Goal: Information Seeking & Learning: Learn about a topic

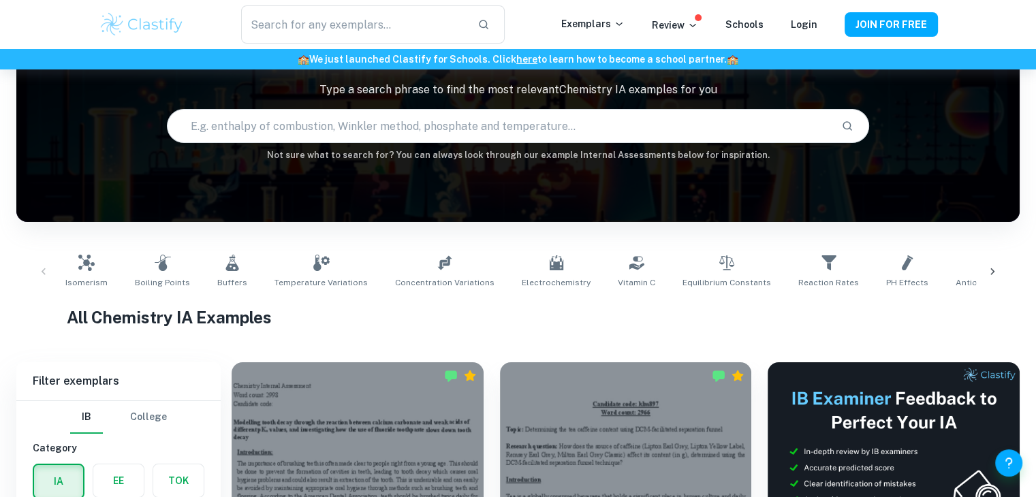
scroll to position [91, 0]
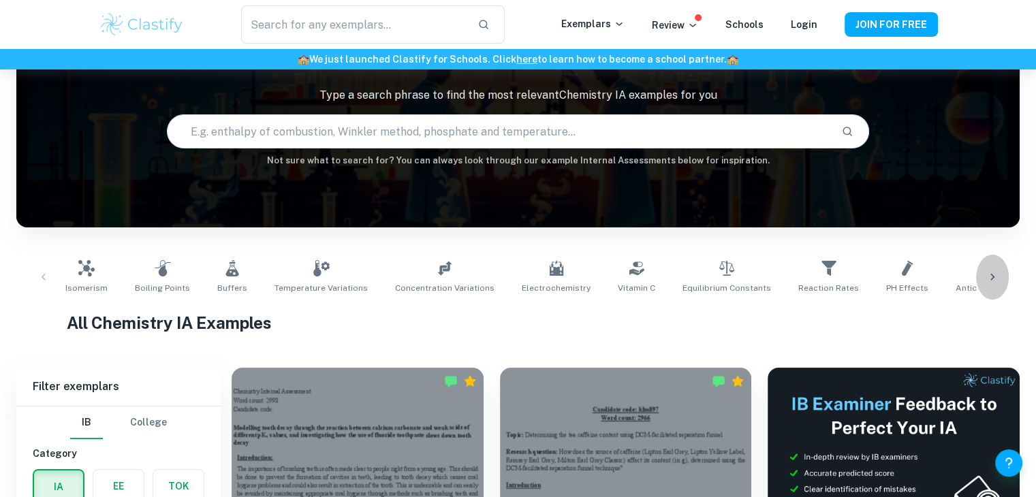
click at [991, 281] on icon at bounding box center [992, 277] width 14 height 14
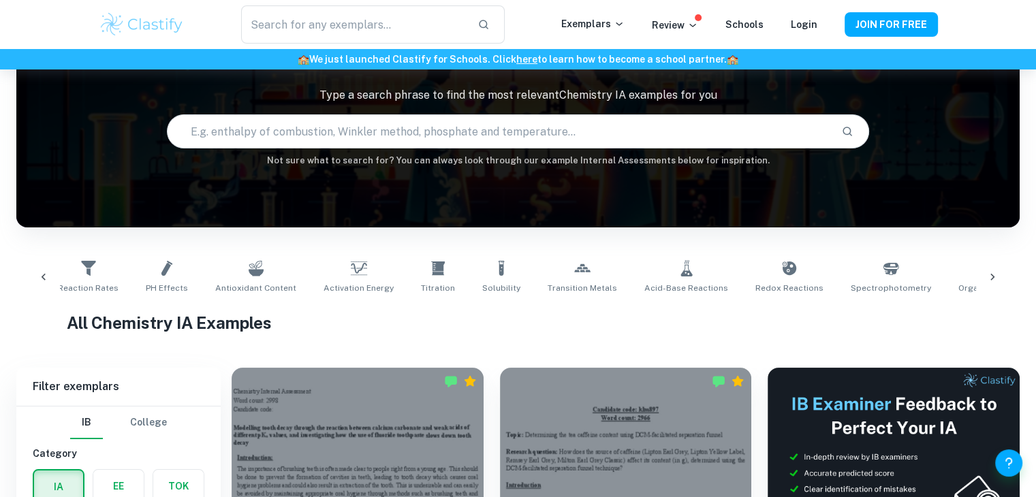
scroll to position [0, 901]
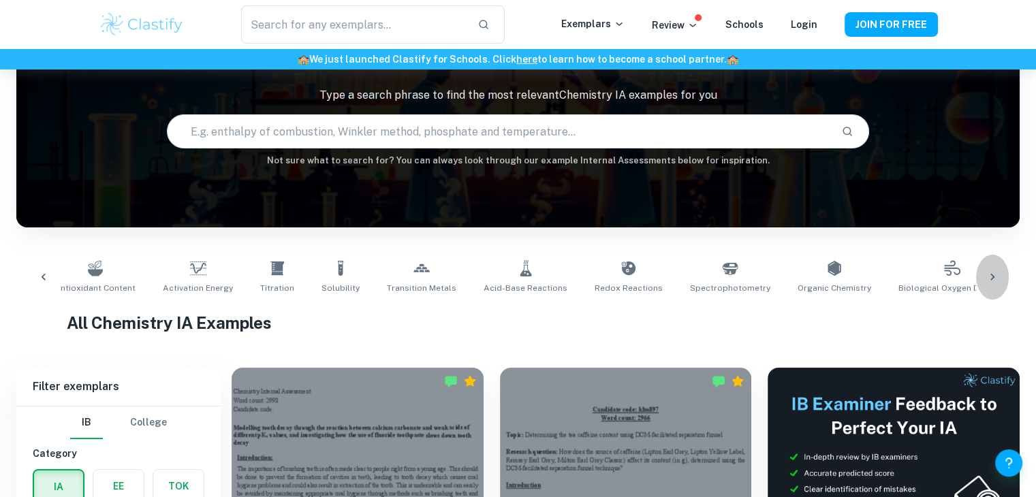
click at [991, 281] on icon at bounding box center [992, 277] width 14 height 14
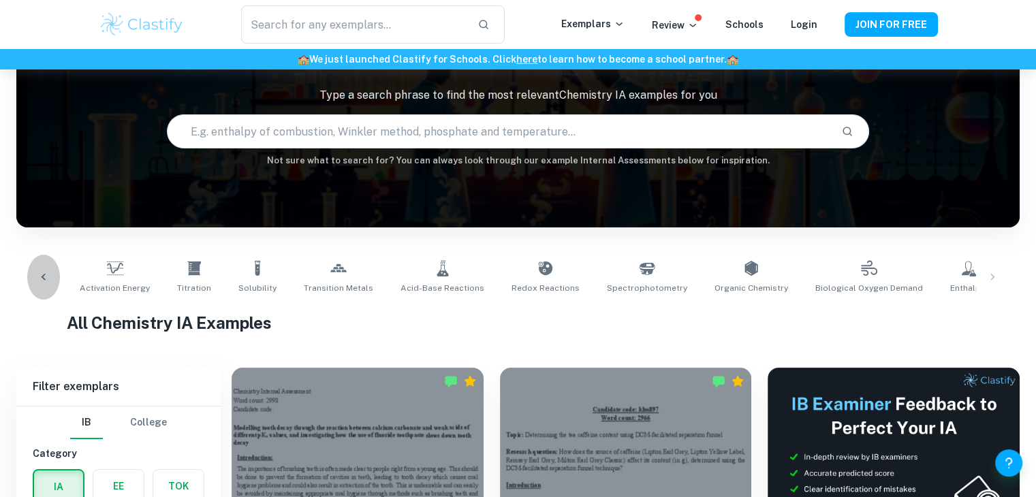
click at [33, 269] on div at bounding box center [43, 277] width 33 height 45
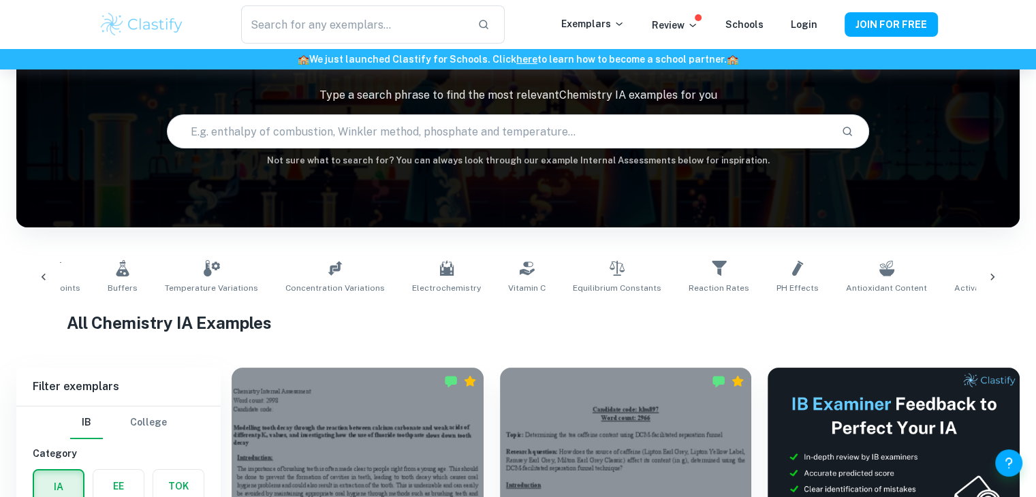
scroll to position [0, 83]
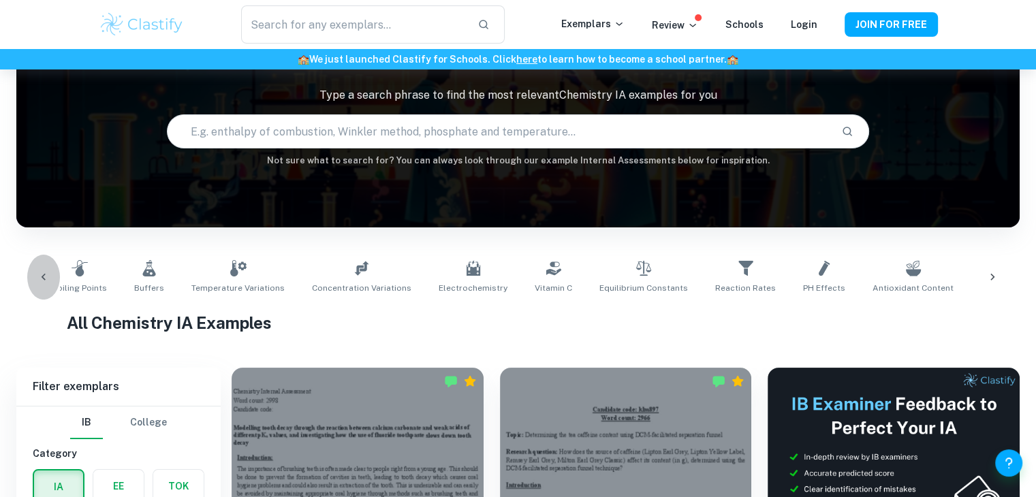
click at [33, 270] on div at bounding box center [43, 277] width 33 height 45
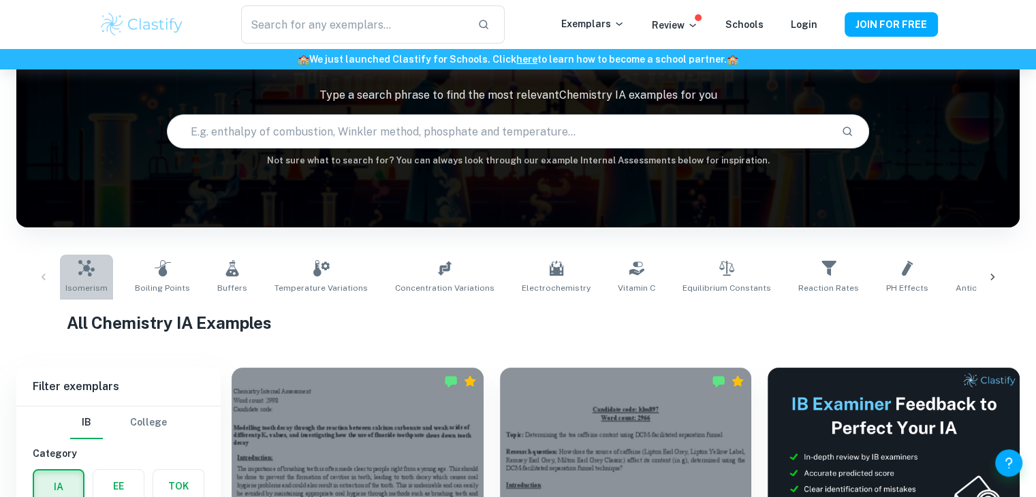
click at [91, 268] on icon at bounding box center [86, 268] width 16 height 16
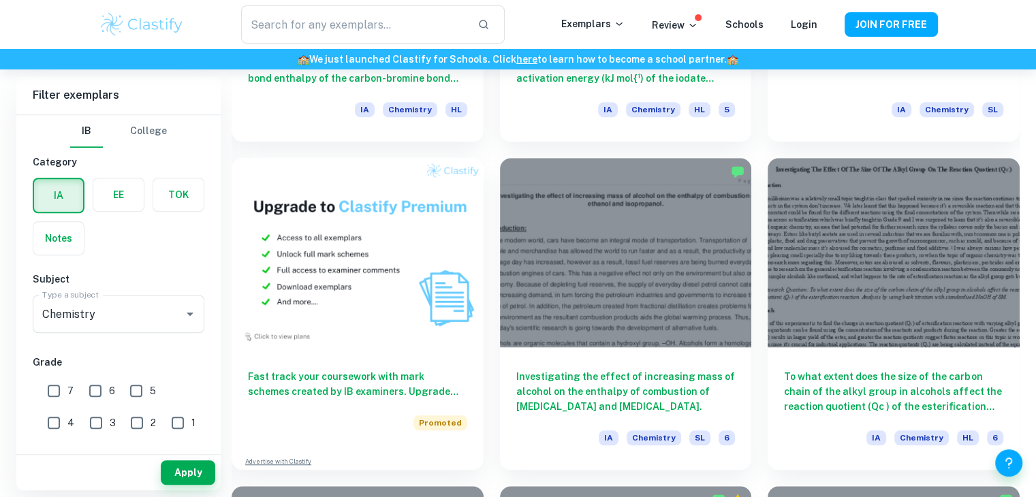
scroll to position [956, 0]
click at [342, 304] on img at bounding box center [357, 252] width 252 height 189
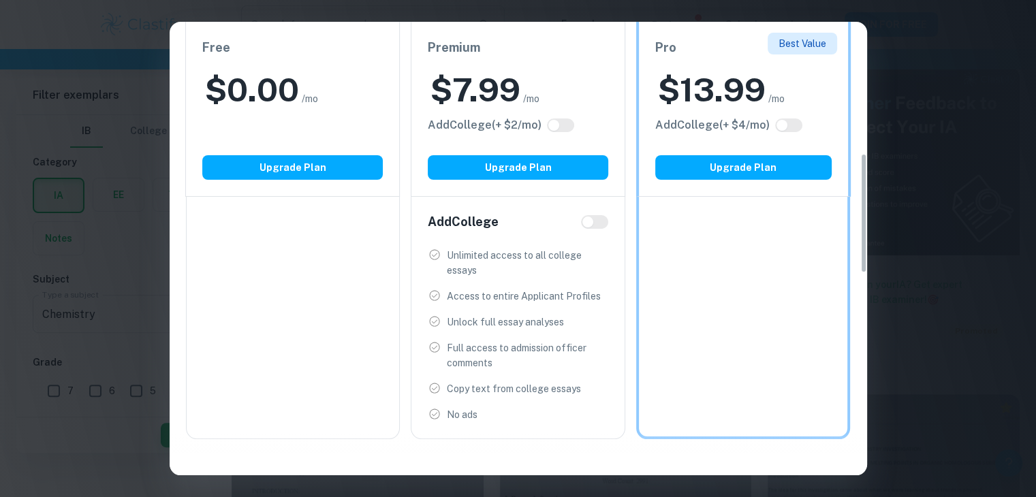
scroll to position [345, 0]
click at [1008, 235] on div "Easily Ace Your IB Coursework & Crush College Essays. Get Clastify Premium Get …" at bounding box center [518, 248] width 1036 height 497
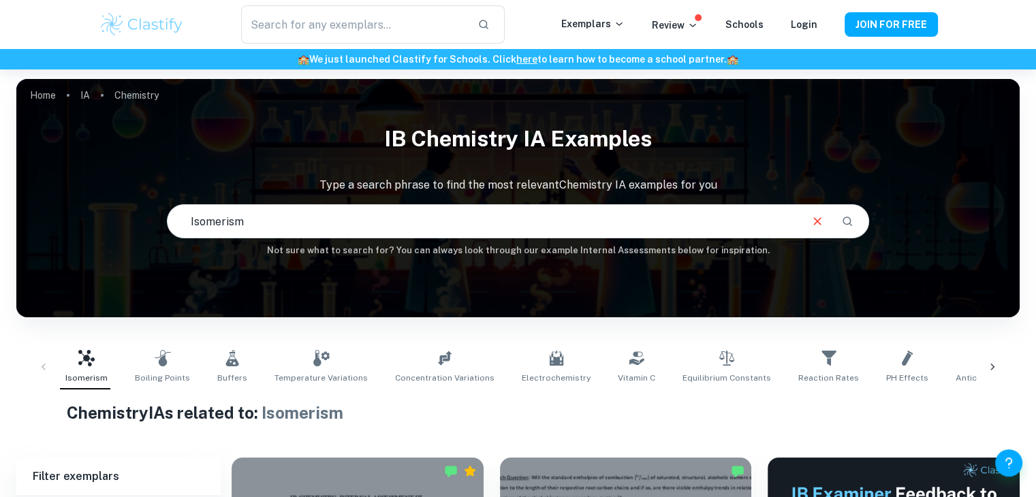
scroll to position [12, 0]
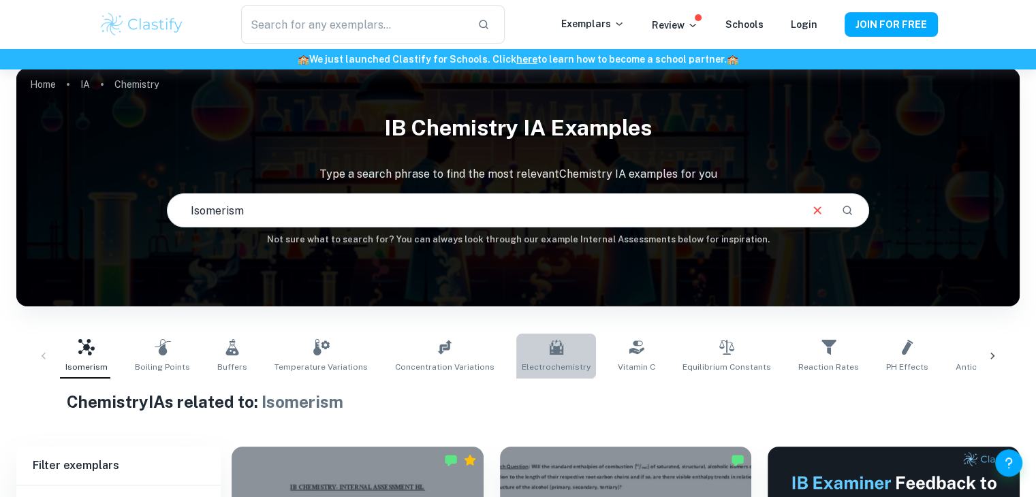
click at [526, 336] on link "Electrochemistry" at bounding box center [556, 356] width 80 height 45
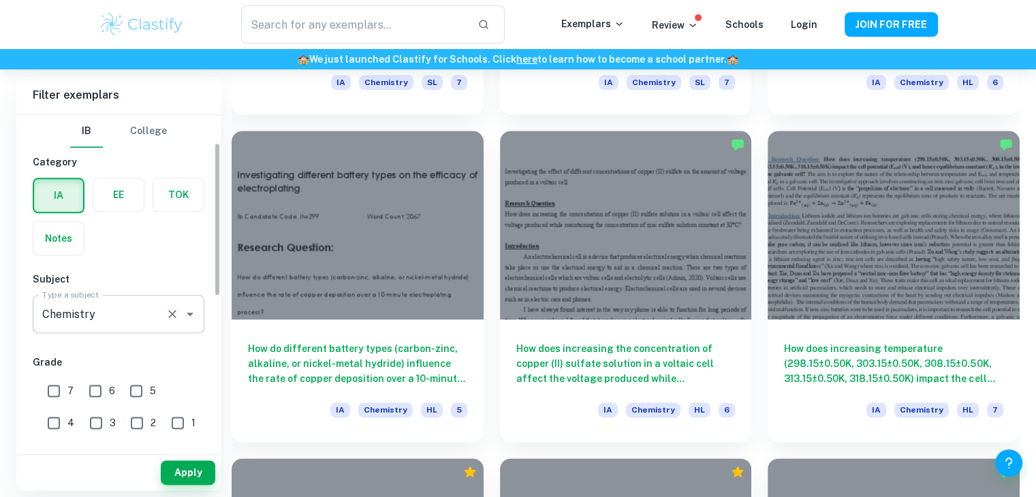
scroll to position [388, 0]
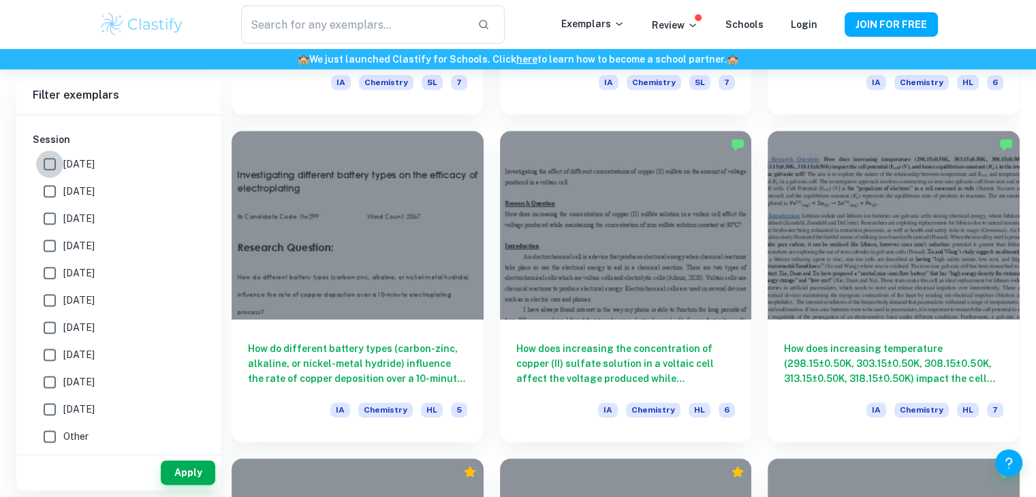
click at [48, 172] on input "May 2026" at bounding box center [49, 163] width 27 height 27
click at [47, 170] on input "May 2026" at bounding box center [49, 163] width 27 height 27
checkbox input "true"
click at [191, 472] on button "Apply" at bounding box center [188, 472] width 54 height 25
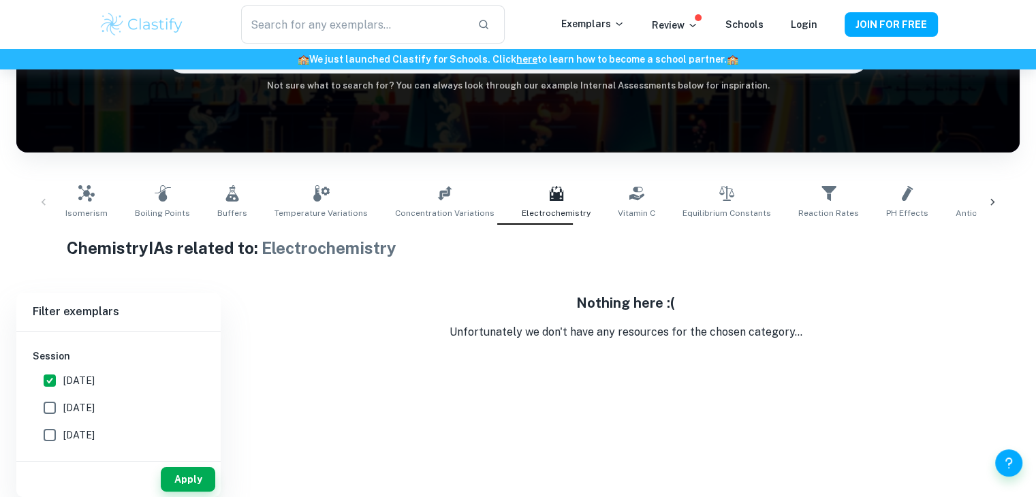
scroll to position [166, 0]
click at [994, 201] on icon at bounding box center [992, 202] width 14 height 14
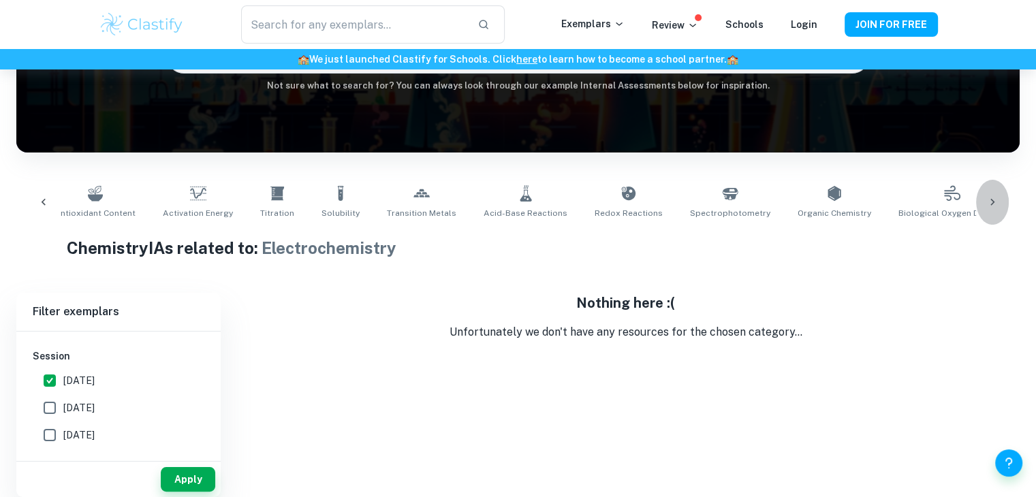
click at [994, 201] on icon at bounding box center [992, 202] width 14 height 14
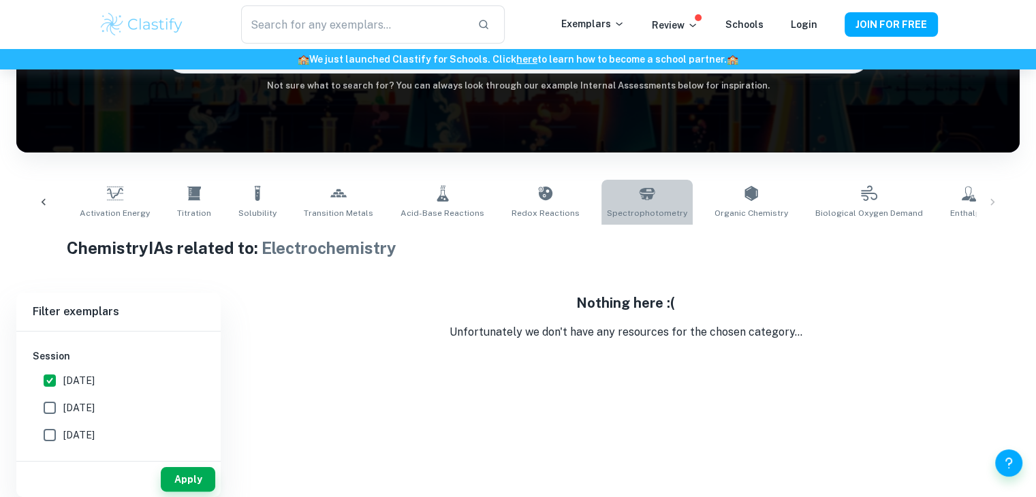
click at [607, 218] on span "Spectrophotometry" at bounding box center [647, 213] width 80 height 12
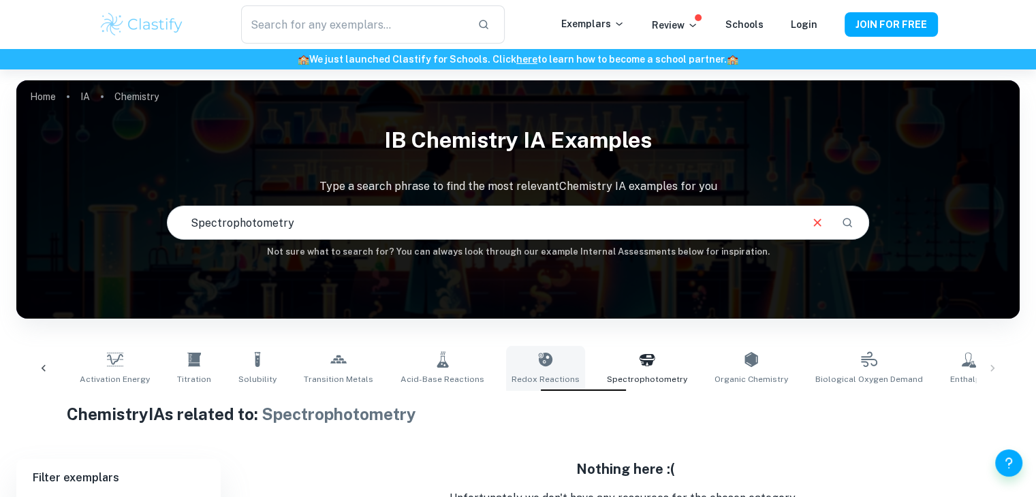
scroll to position [166, 0]
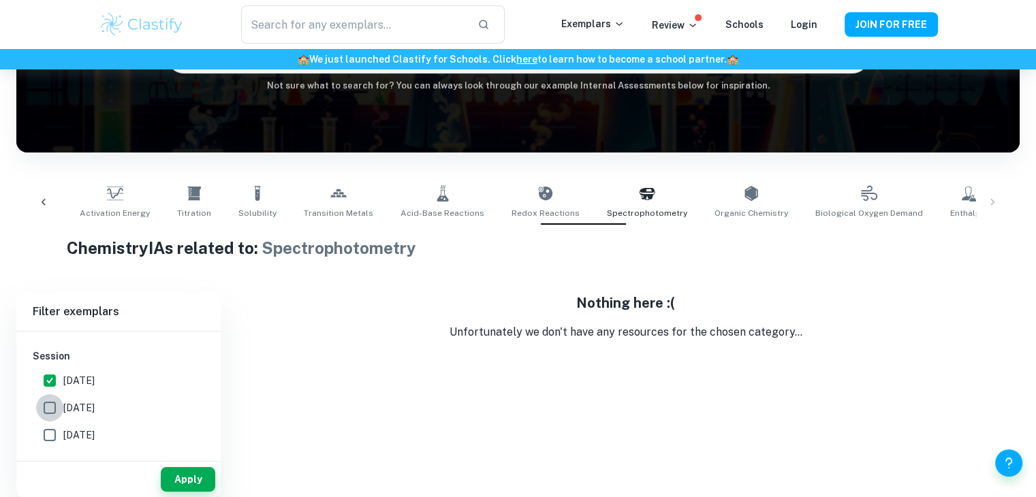
click at [37, 406] on input "May 2025" at bounding box center [49, 407] width 27 height 27
checkbox input "false"
click at [47, 375] on input "May 2026" at bounding box center [49, 380] width 27 height 27
checkbox input "false"
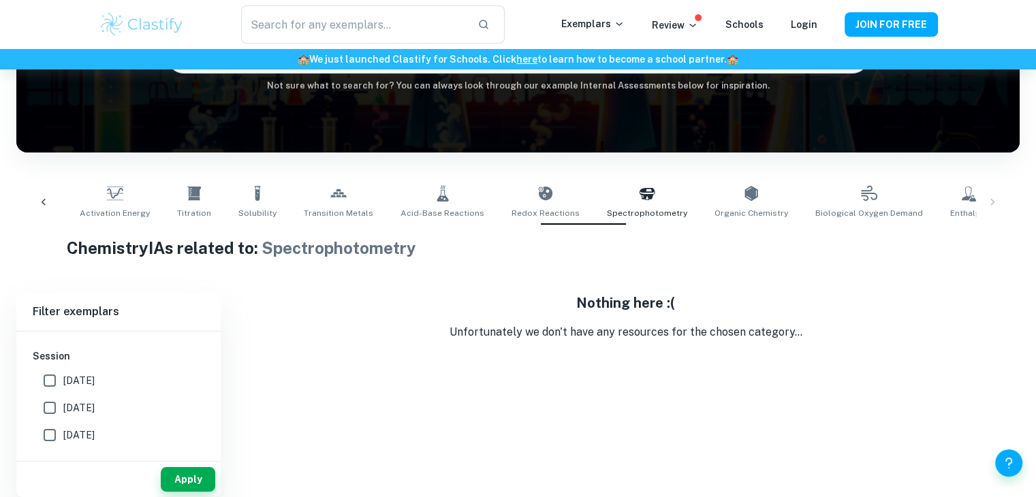
click at [41, 398] on input "May 2025" at bounding box center [49, 407] width 27 height 27
checkbox input "true"
click at [163, 470] on button "Apply" at bounding box center [188, 479] width 54 height 25
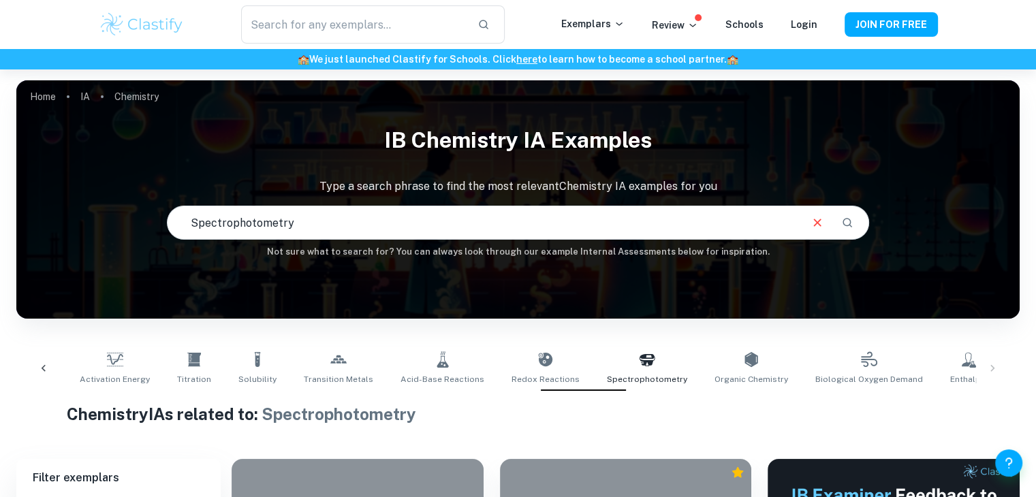
scroll to position [106, 0]
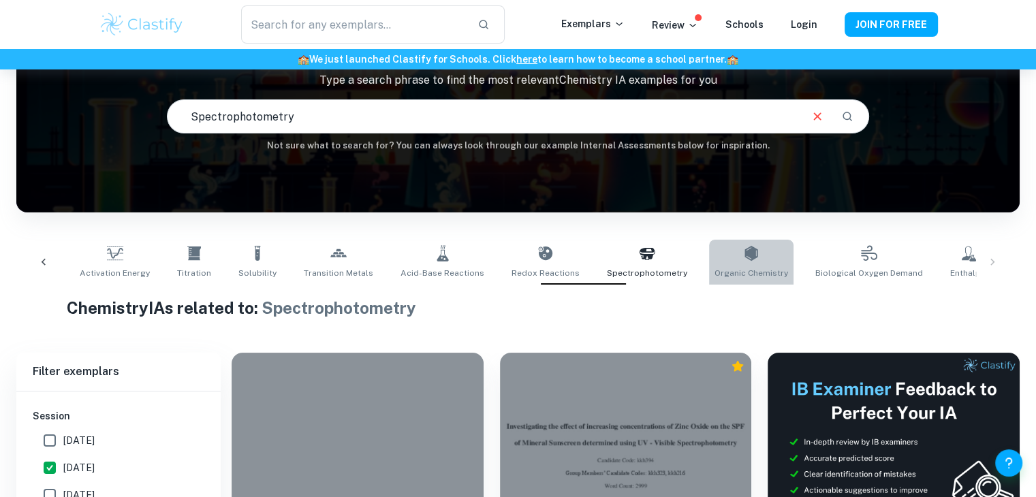
click at [709, 242] on link "Organic Chemistry" at bounding box center [751, 262] width 84 height 45
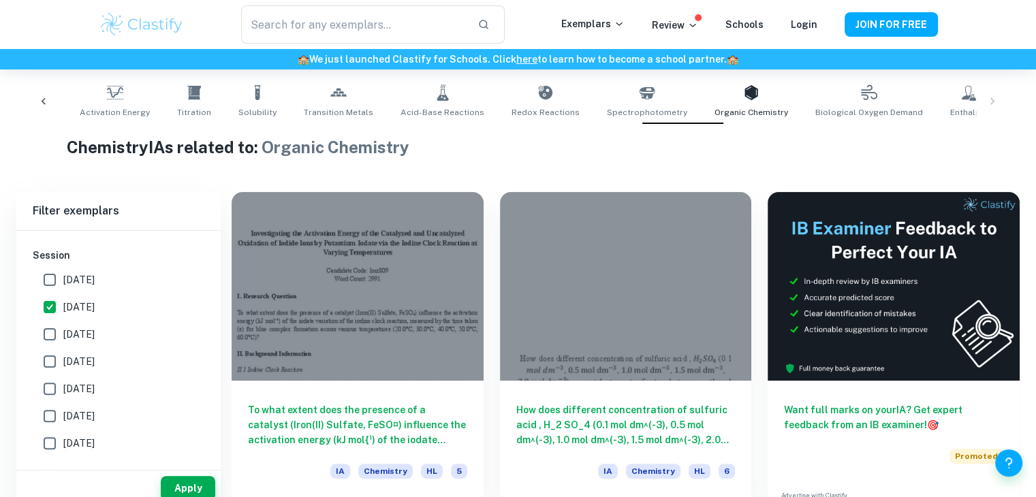
scroll to position [298, 0]
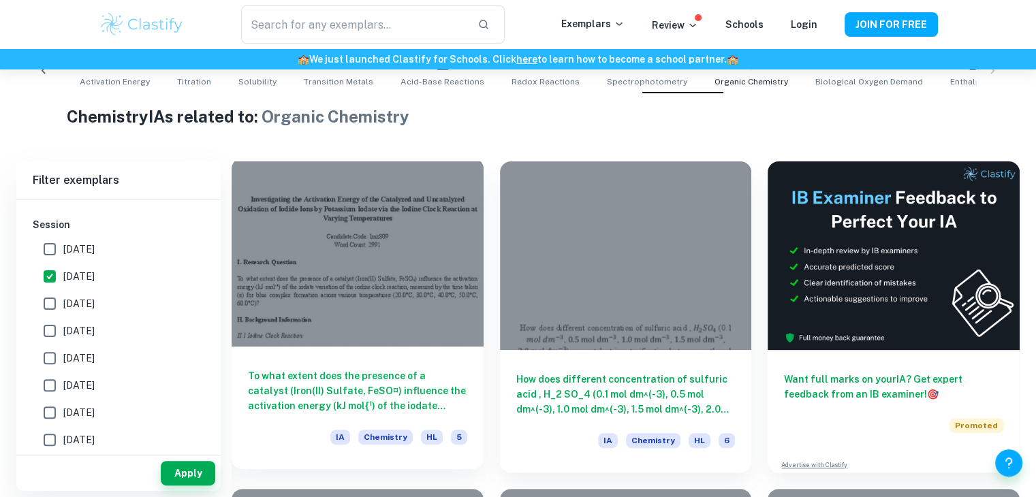
click at [310, 379] on h6 "To what extent does the presence of a catalyst (Iron(II) Sulfate, FeSO¤) influe…" at bounding box center [357, 390] width 219 height 45
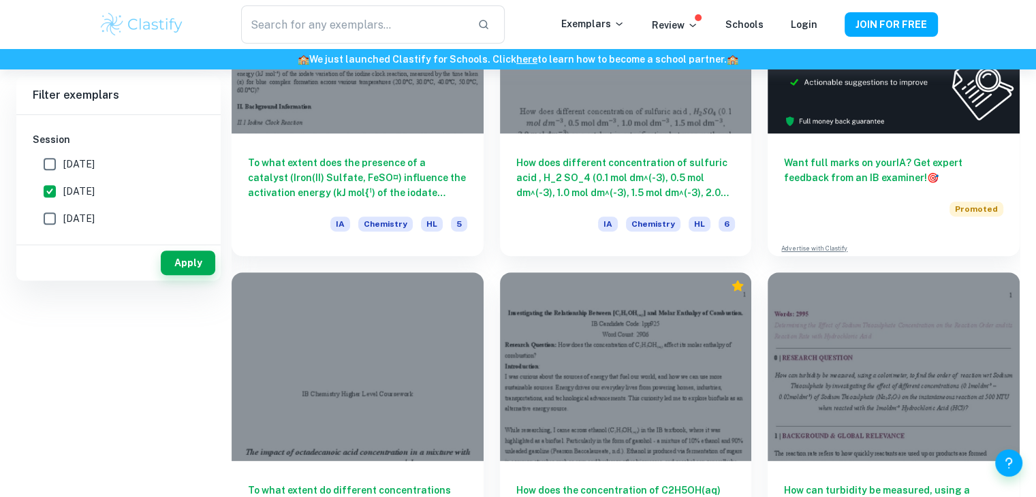
scroll to position [0, 0]
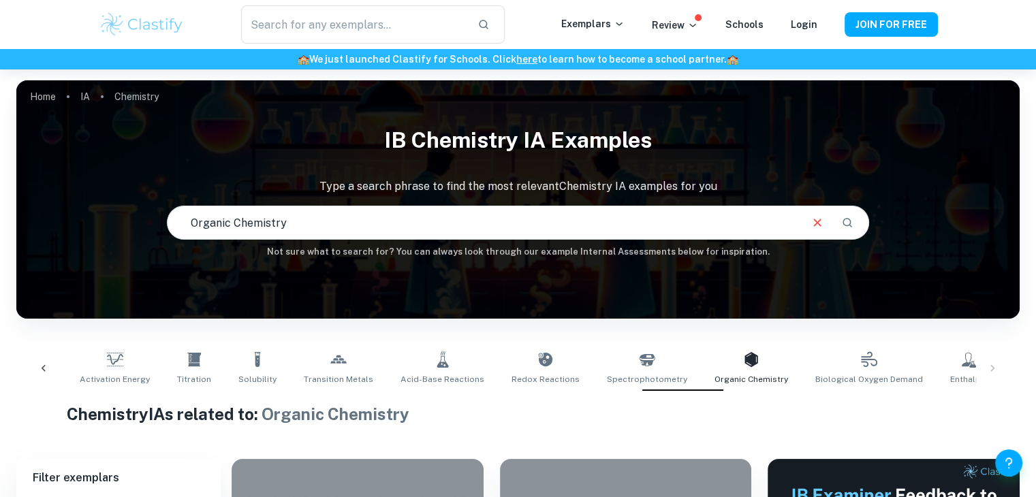
click at [264, 220] on input "text" at bounding box center [482, 223] width 631 height 38
paste input "How does pH influence the rate of degradation of ascorbic acid in orange juice,…"
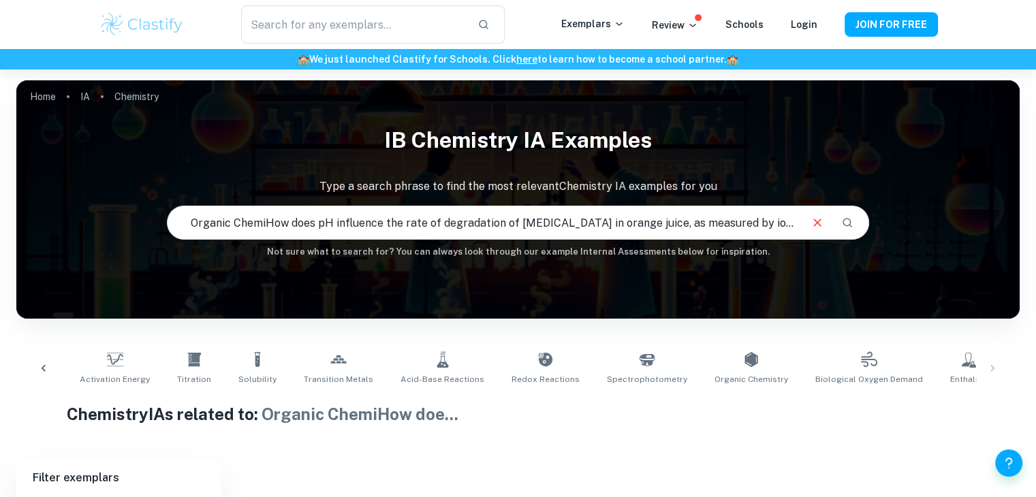
click at [266, 224] on input "Organic ChemiHow does pH influence the rate of degradation of ascorbic acid in …" at bounding box center [482, 223] width 631 height 38
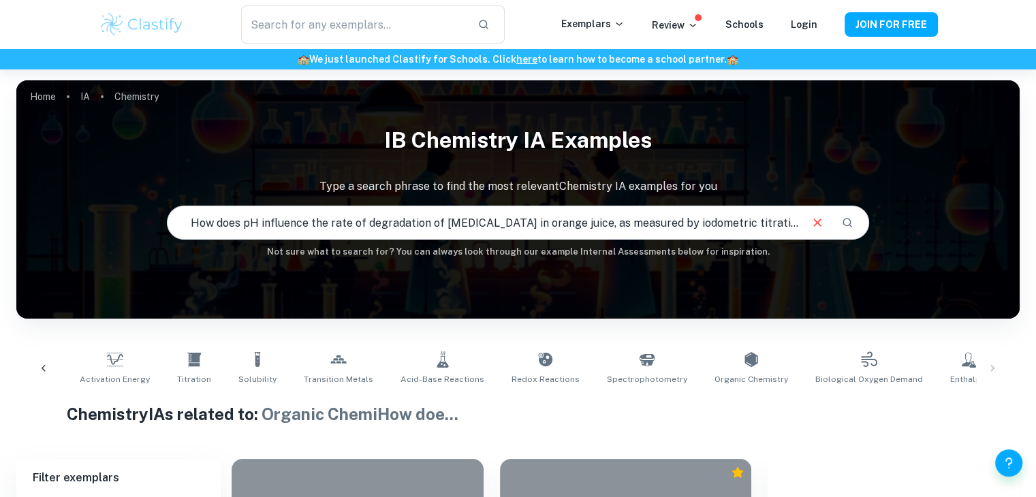
type input "How does pH influence the rate of degradation of ascorbic acid in orange juice,…"
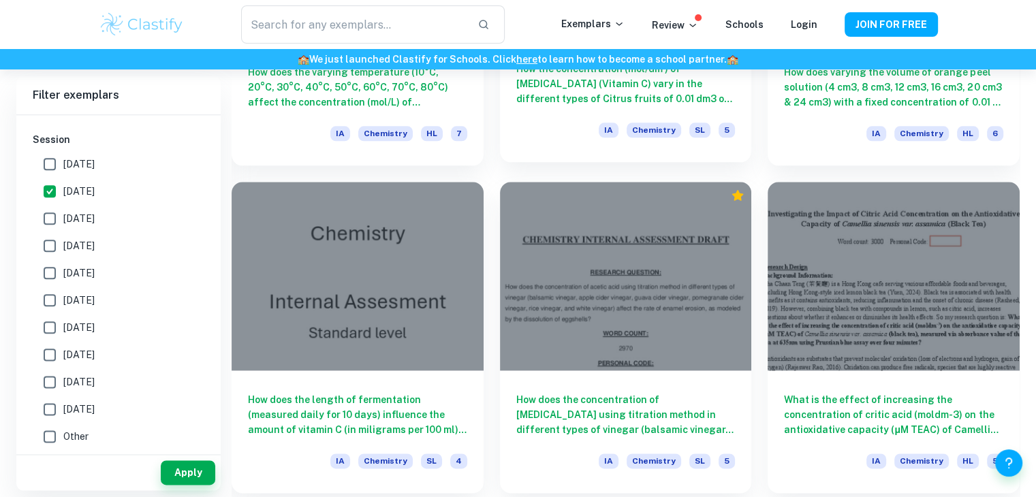
scroll to position [1596, 0]
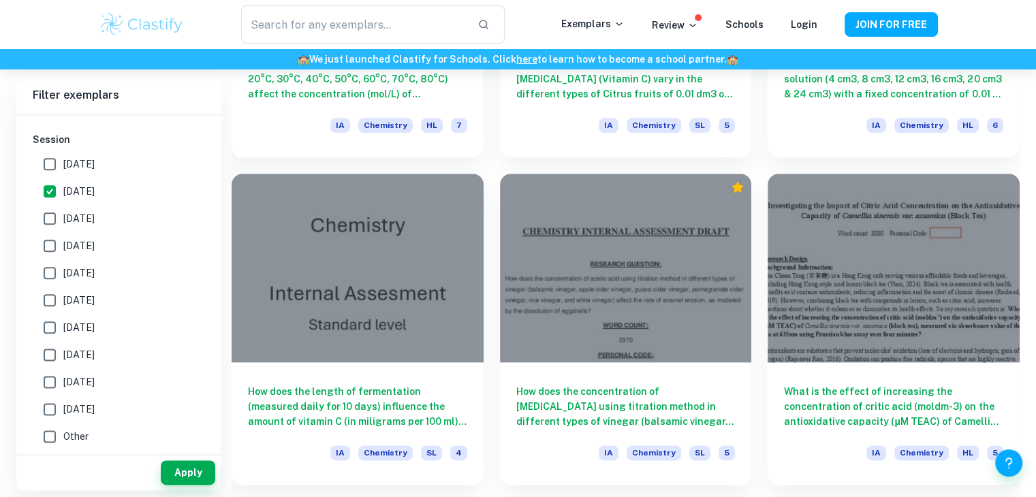
click at [65, 189] on span "May 2025" at bounding box center [78, 191] width 31 height 15
click at [63, 189] on input "May 2025" at bounding box center [49, 191] width 27 height 27
checkbox input "false"
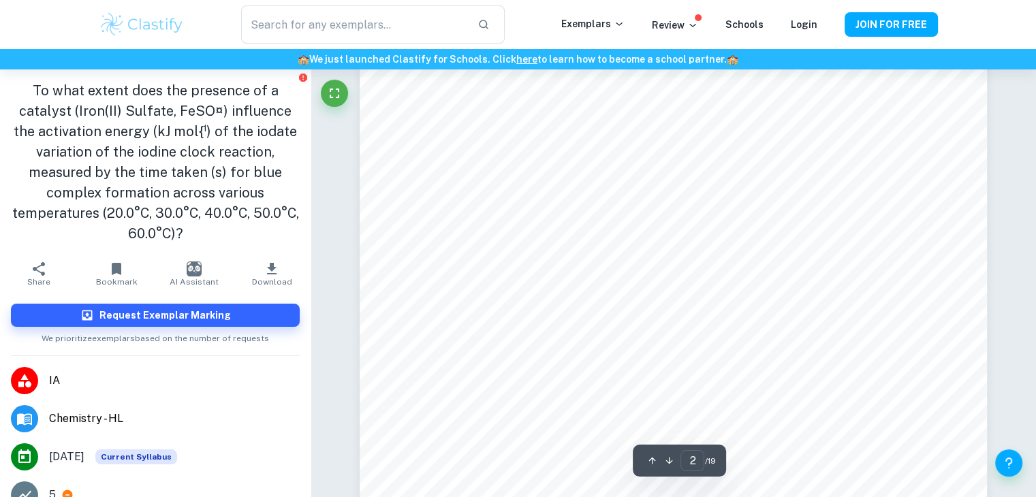
scroll to position [1166, 0]
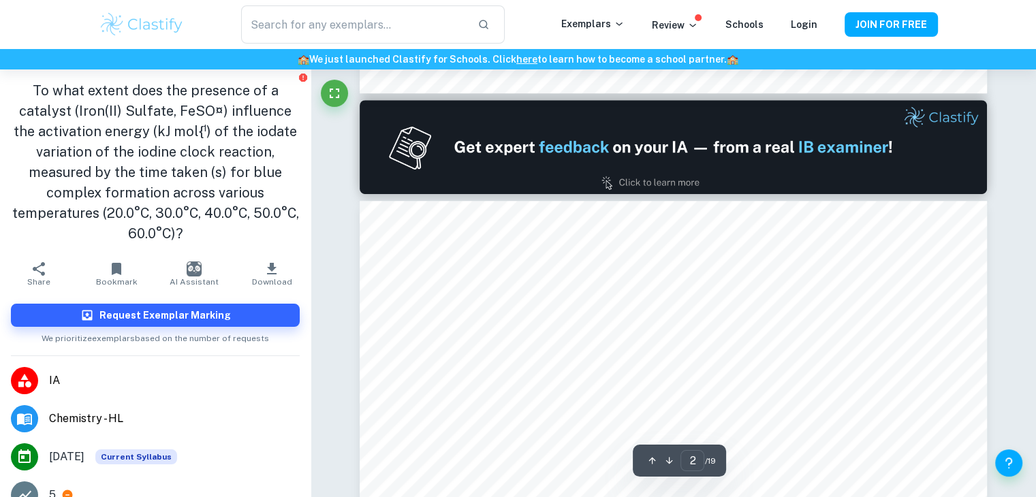
type input "1"
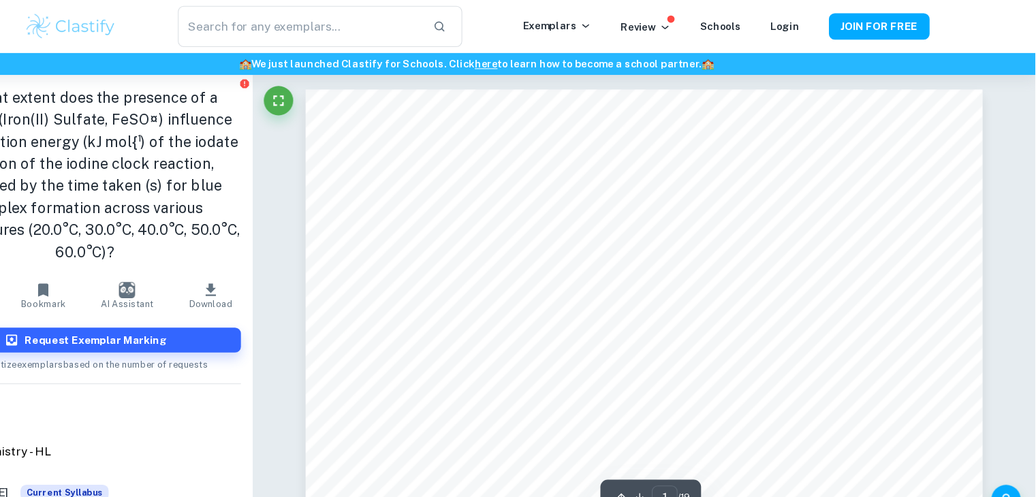
scroll to position [0, 0]
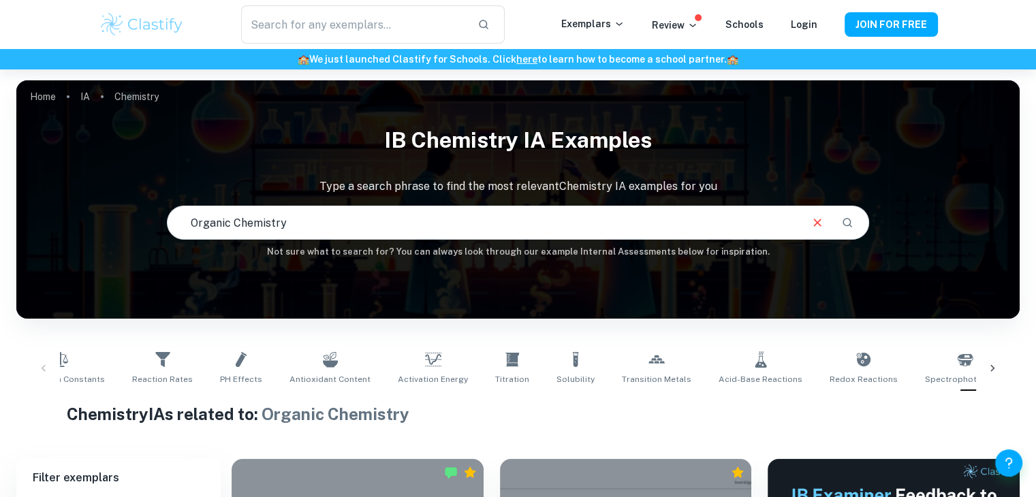
click at [464, 229] on input "Organic Chemistry" at bounding box center [482, 223] width 631 height 38
paste input ""How does temperature affect the rate of degradation of vitamin C (ascorbic aci…"
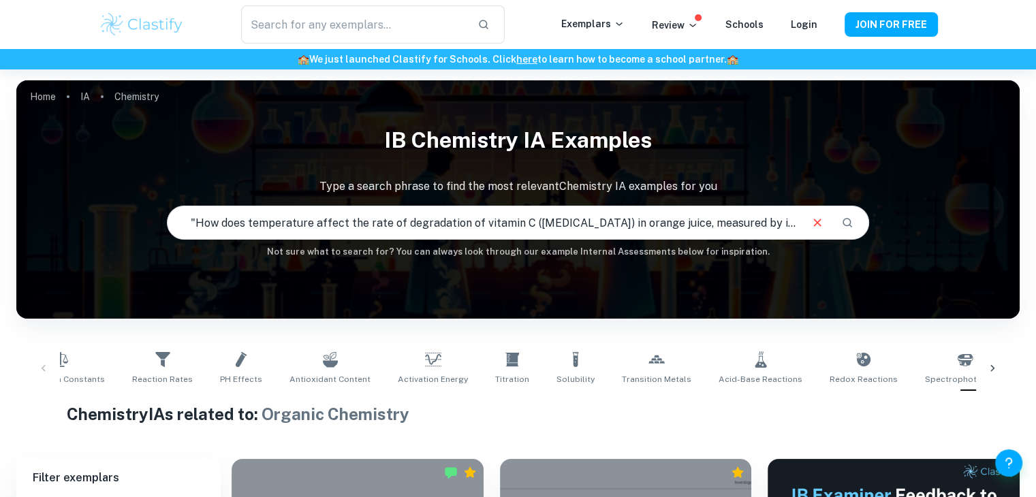
scroll to position [0, 57]
type input ""How does temperature affect the rate of degradation of vitamin C (ascorbic aci…"
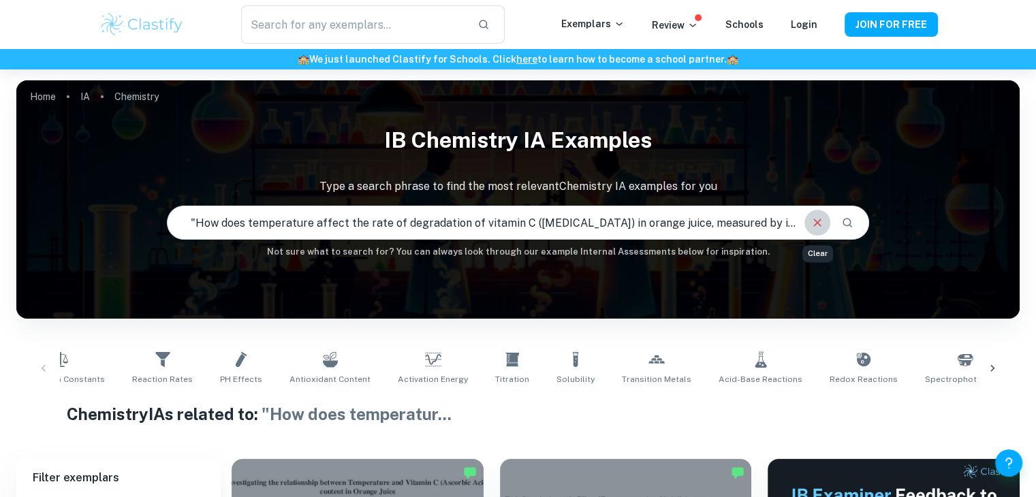
click at [810, 227] on icon "Clear" at bounding box center [817, 222] width 15 height 15
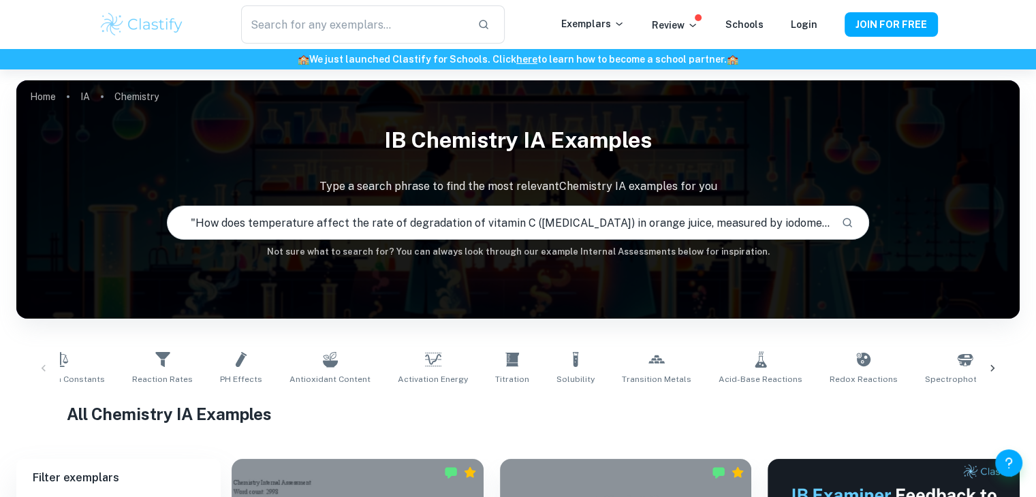
click at [585, 229] on input ""How does temperature affect the rate of degradation of vitamin C (ascorbic aci…" at bounding box center [498, 223] width 662 height 38
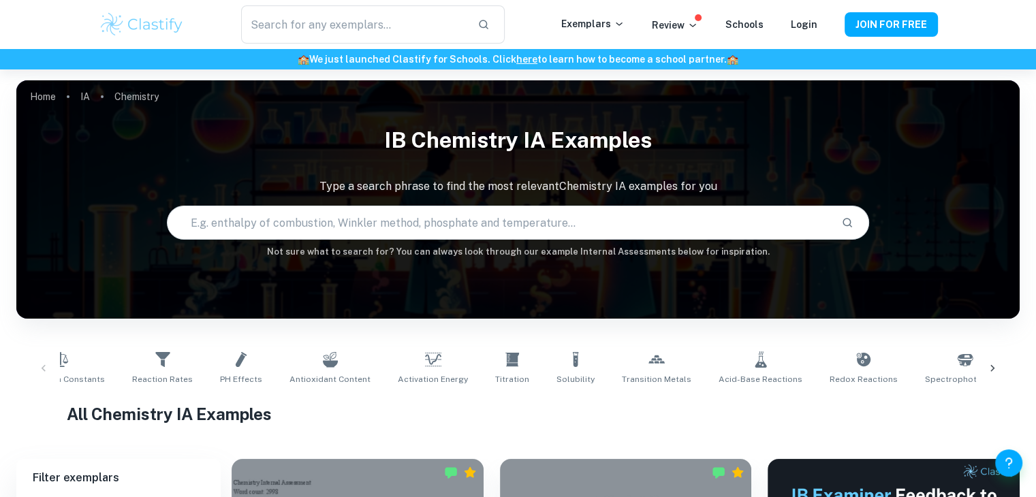
paste input "How does pH affect the rate of hydrolysis of aspirin into salicylic acid, measu…"
type input "How does pH affect the rate of hydrolysis of aspirin into salicylic acid, measu…"
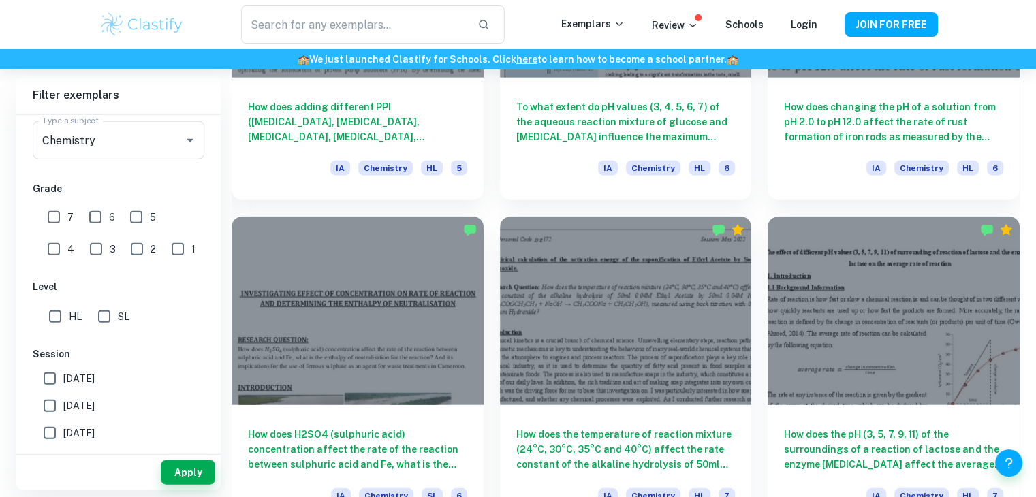
scroll to position [3192, 0]
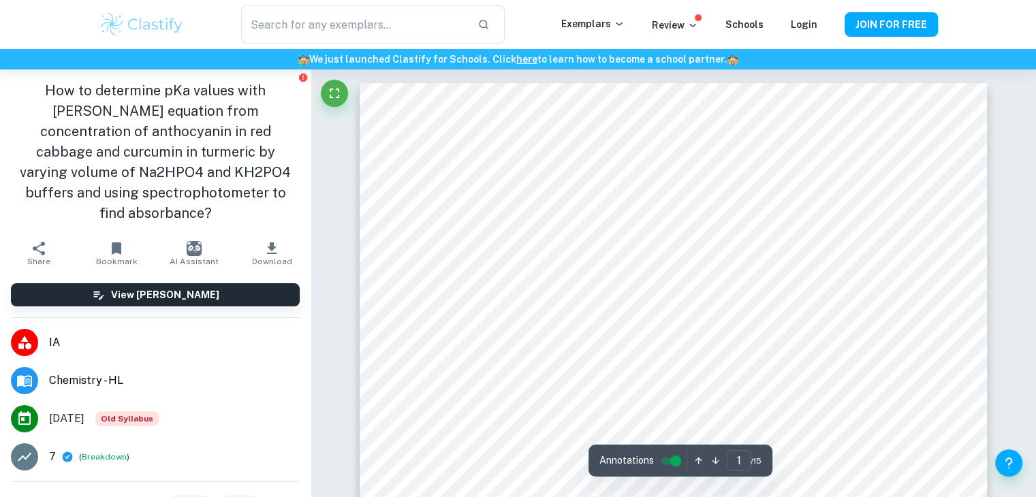
drag, startPoint x: 46, startPoint y: 99, endPoint x: 261, endPoint y: 203, distance: 239.7
click at [261, 203] on h1 "How to determine pKa values with [PERSON_NAME] equation from concentration of a…" at bounding box center [155, 151] width 289 height 143
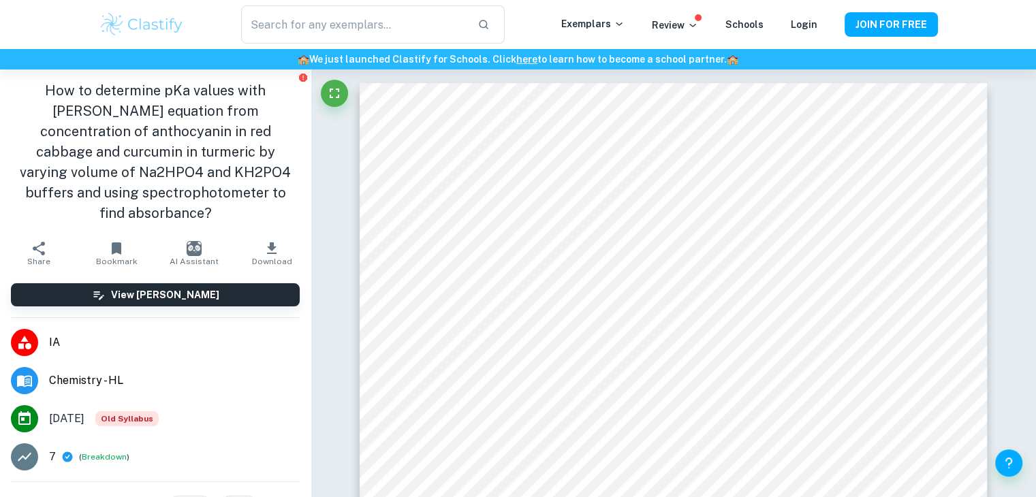
click at [63, 153] on h1 "How to determine pKa values with [PERSON_NAME] equation from concentration of a…" at bounding box center [155, 151] width 289 height 143
